Goal: Information Seeking & Learning: Learn about a topic

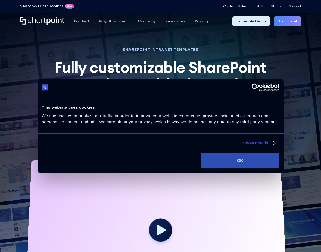
click at [246, 163] on button "OK" at bounding box center [240, 160] width 79 height 16
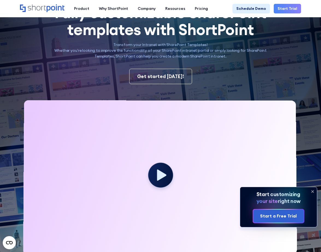
scroll to position [82, 0]
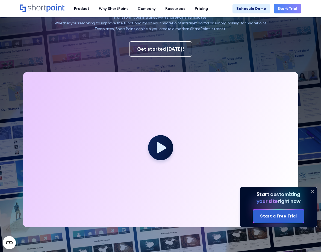
click at [313, 191] on icon at bounding box center [313, 191] width 2 height 2
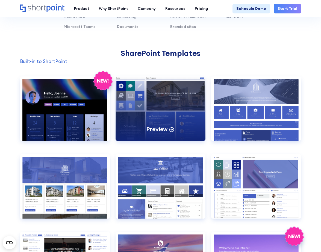
scroll to position [410, 0]
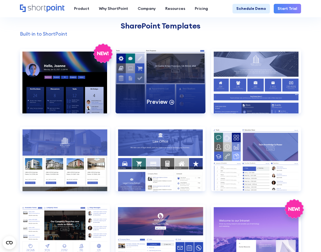
click at [177, 89] on div "Preview" at bounding box center [161, 81] width 90 height 64
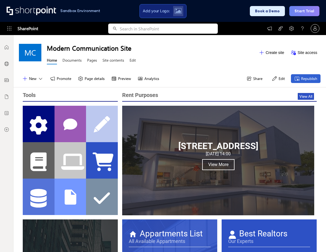
scroll to position [4, 4]
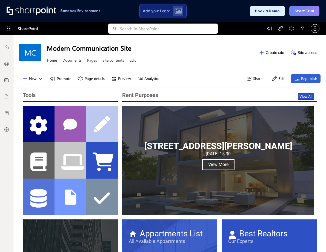
click at [292, 28] on icon at bounding box center [290, 28] width 5 height 5
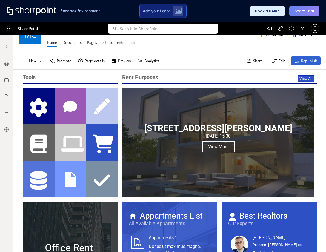
scroll to position [0, 0]
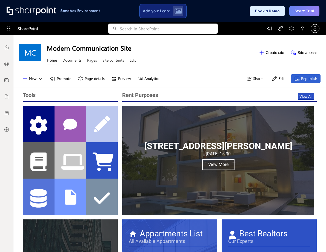
click at [272, 81] on icon at bounding box center [273, 78] width 5 height 5
